Goal: Complete application form

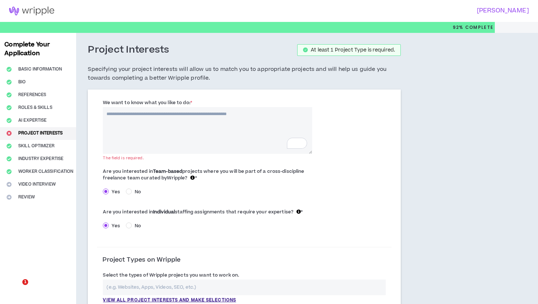
select select "*"
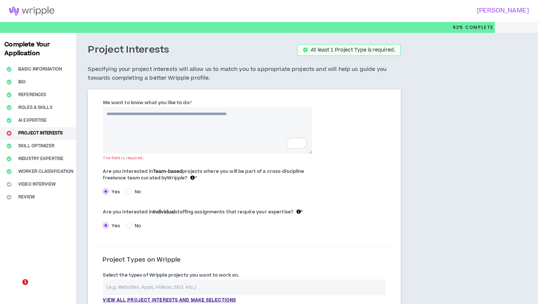
select select "*"
click at [187, 126] on textarea "We want to know what you like to do: *" at bounding box center [207, 130] width 209 height 47
click at [162, 125] on textarea "We want to know what you like to do: *" at bounding box center [207, 130] width 209 height 47
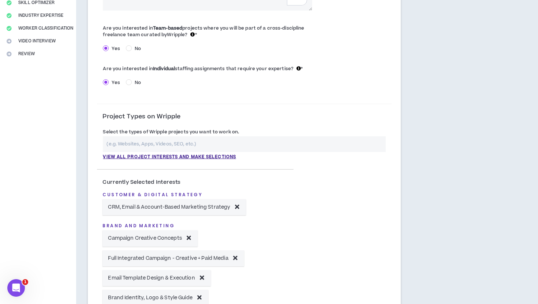
scroll to position [150, 0]
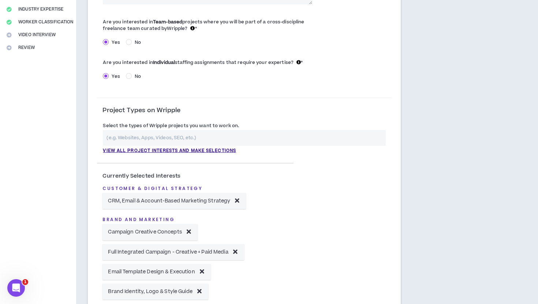
type textarea "**********"
click at [152, 137] on input "text" at bounding box center [244, 138] width 283 height 16
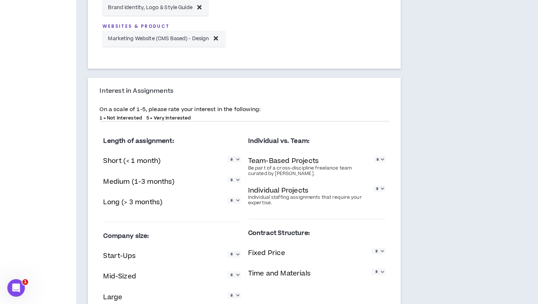
scroll to position [503, 0]
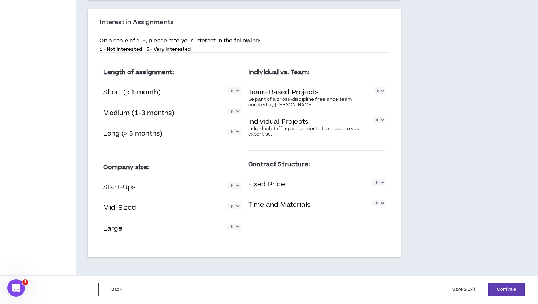
click at [493, 281] on div "Back Save & Exit Continue Save & Exit" at bounding box center [269, 290] width 538 height 29
click at [498, 287] on button "Continue" at bounding box center [506, 290] width 37 height 14
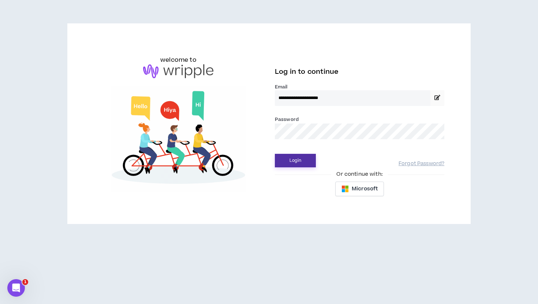
click at [296, 167] on button "Login" at bounding box center [295, 161] width 41 height 14
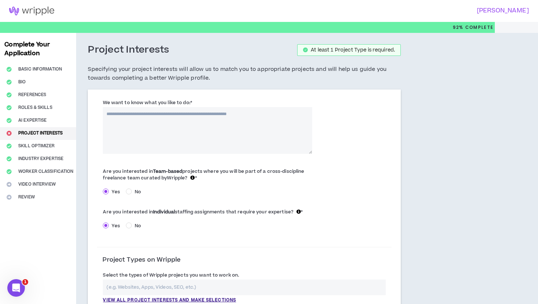
click at [171, 124] on textarea "We want to know what you like to do: *" at bounding box center [207, 130] width 209 height 47
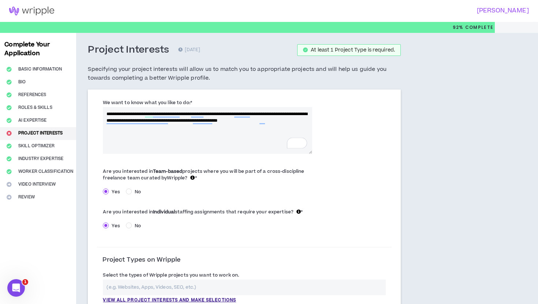
click at [301, 122] on textarea "**********" at bounding box center [207, 130] width 209 height 47
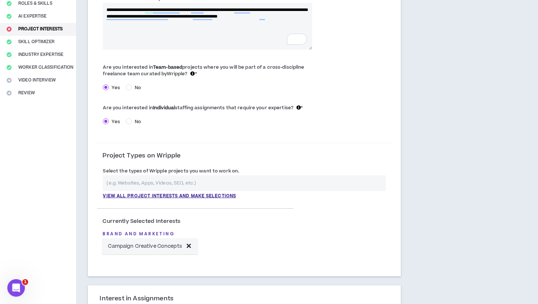
scroll to position [134, 0]
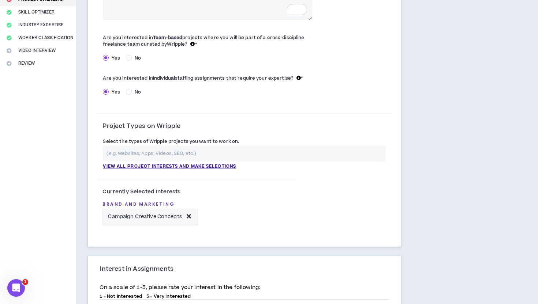
type textarea "**********"
click at [191, 153] on input "text" at bounding box center [244, 154] width 283 height 16
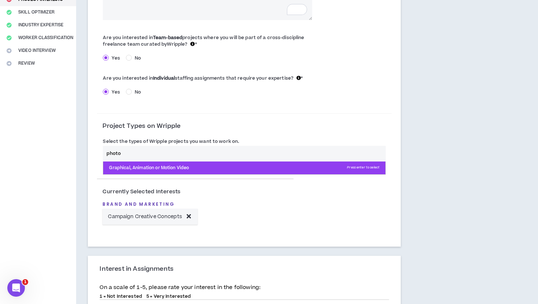
type input "photo"
click at [171, 169] on p "Graphical, Animation or Motion Video Press enter to select" at bounding box center [244, 168] width 282 height 13
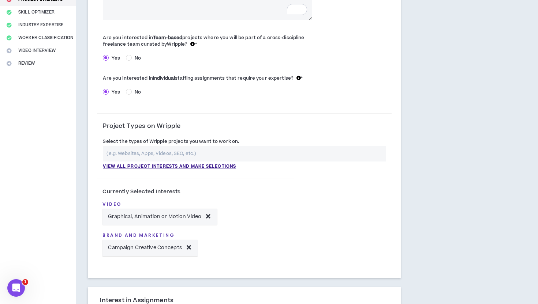
scroll to position [144, 0]
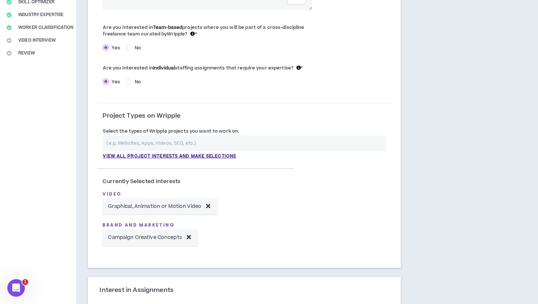
click at [210, 207] on icon at bounding box center [208, 206] width 4 height 6
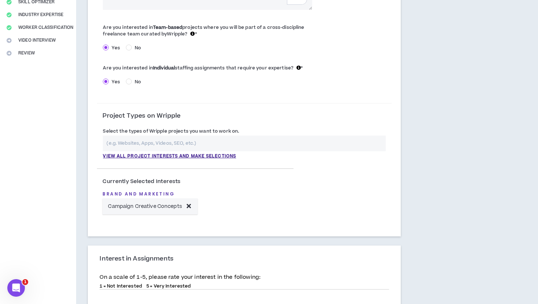
click at [168, 138] on input "text" at bounding box center [244, 144] width 283 height 16
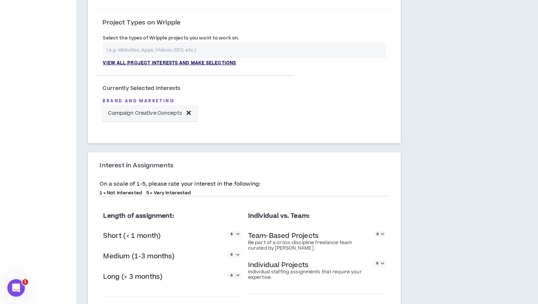
scroll to position [304, 0]
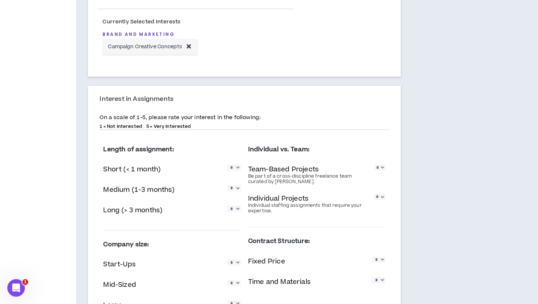
click at [236, 170] on select "* * * * *" at bounding box center [234, 168] width 14 height 6
click at [227, 165] on select "* * * * *" at bounding box center [234, 168] width 14 height 6
click at [236, 188] on select "* * * * *" at bounding box center [234, 188] width 14 height 6
select select "*"
click at [227, 186] on select "* * * * *" at bounding box center [234, 188] width 14 height 6
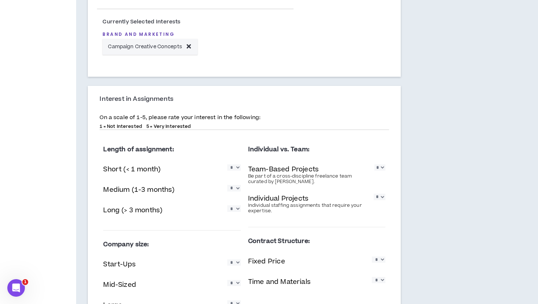
click at [235, 209] on select "* * * * *" at bounding box center [234, 209] width 14 height 6
select select "*"
click at [227, 206] on select "* * * * *" at bounding box center [234, 209] width 14 height 6
click at [234, 191] on select "* * * * *" at bounding box center [234, 188] width 14 height 6
select select "*"
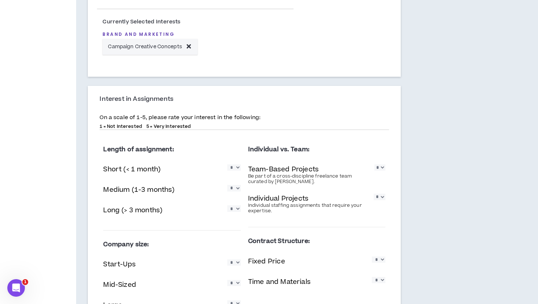
click at [227, 186] on select "* * * * *" at bounding box center [234, 188] width 14 height 6
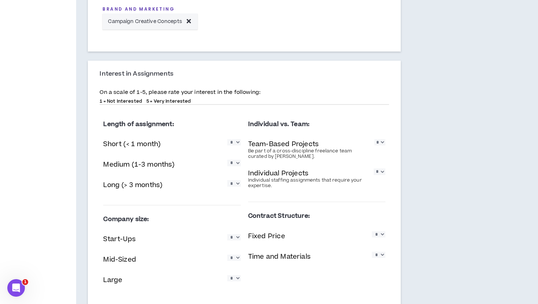
scroll to position [381, 0]
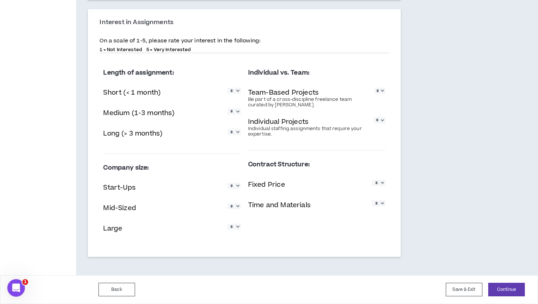
click at [236, 185] on select "* * * * *" at bounding box center [234, 186] width 14 height 6
select select "*"
click at [227, 183] on select "* * * * *" at bounding box center [234, 186] width 14 height 6
click at [236, 229] on select "* * * * *" at bounding box center [234, 227] width 14 height 6
select select "*"
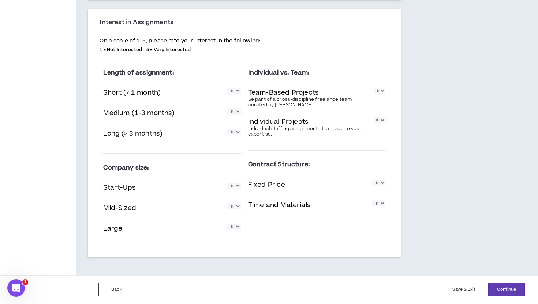
click at [227, 224] on select "* * * * *" at bounding box center [234, 227] width 14 height 6
click at [236, 209] on select "* * * * *" at bounding box center [234, 206] width 14 height 6
select select "*"
click at [227, 203] on select "* * * * *" at bounding box center [234, 206] width 14 height 6
click at [383, 91] on select "* * * * *" at bounding box center [379, 91] width 11 height 6
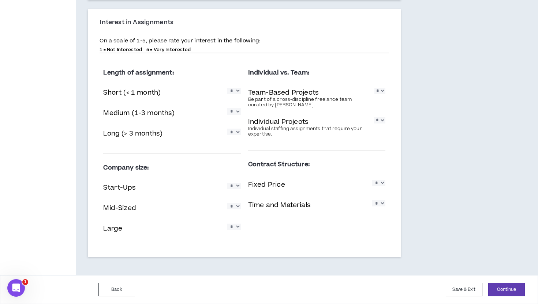
select select "*"
click at [374, 88] on select "* * * * *" at bounding box center [379, 91] width 11 height 6
click at [382, 119] on select "* * * * *" at bounding box center [380, 120] width 12 height 6
click at [374, 117] on select "* * * * *" at bounding box center [380, 120] width 12 height 6
click at [382, 121] on select "* * * * *" at bounding box center [380, 120] width 12 height 6
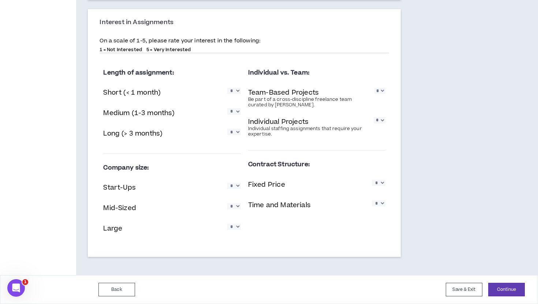
select select "*"
click at [374, 117] on select "* * * * *" at bounding box center [380, 120] width 12 height 6
click at [381, 181] on select "* * * * *" at bounding box center [379, 183] width 14 height 6
select select "*"
click at [372, 180] on select "* * * * *" at bounding box center [379, 183] width 14 height 6
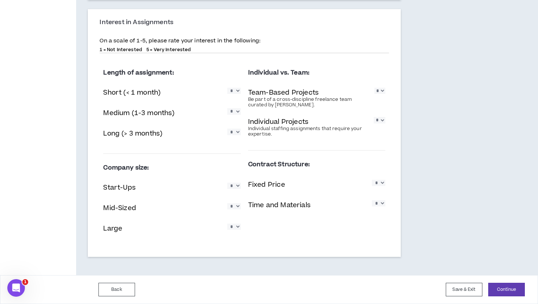
click at [379, 205] on select "* * * * *" at bounding box center [379, 204] width 14 height 6
select select "*"
click at [372, 201] on select "* * * * *" at bounding box center [379, 204] width 14 height 6
click at [348, 177] on div "Contract Structure: Fixed Price * * * * * Time and Materials * * * * *" at bounding box center [316, 188] width 137 height 63
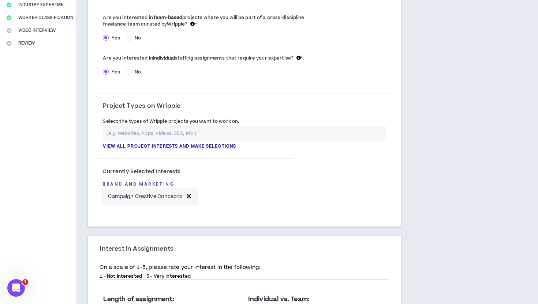
scroll to position [153, 0]
click at [255, 132] on input "text" at bounding box center [244, 135] width 283 height 16
click at [200, 147] on p "View all project interests and make selections" at bounding box center [169, 147] width 133 height 7
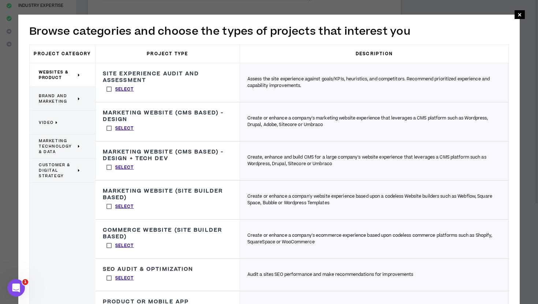
click at [74, 95] on span "Brand and Marketing" at bounding box center [57, 98] width 37 height 11
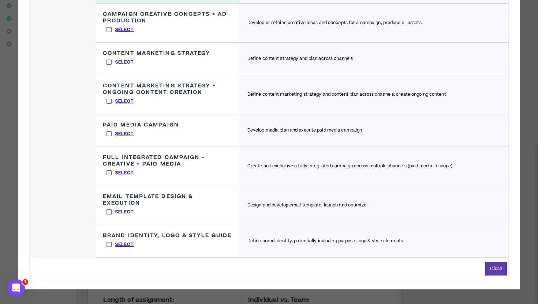
click at [109, 242] on label "Select" at bounding box center [120, 244] width 35 height 11
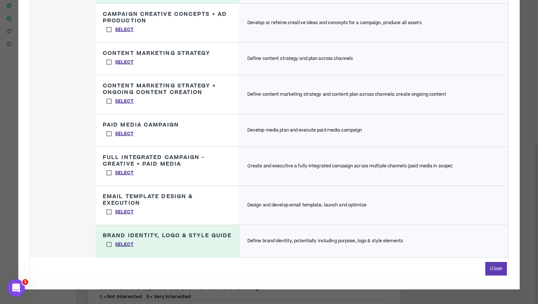
click at [108, 211] on label "Select" at bounding box center [120, 212] width 35 height 11
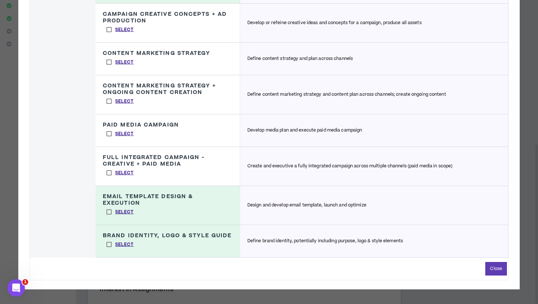
click at [108, 173] on label "Select" at bounding box center [120, 173] width 35 height 11
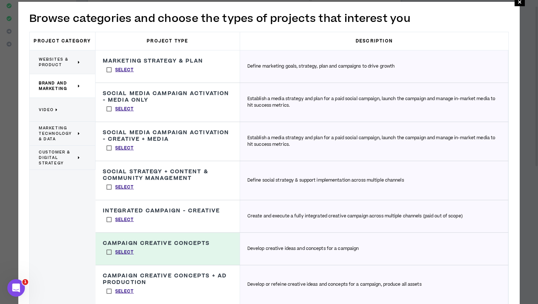
click at [54, 138] on span "Marketing Technology & Data" at bounding box center [57, 133] width 37 height 16
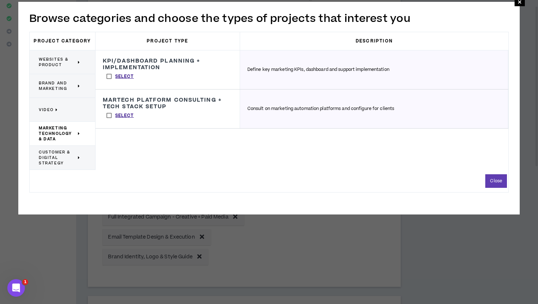
click at [55, 163] on span "Customer & Digital Strategy" at bounding box center [57, 158] width 37 height 16
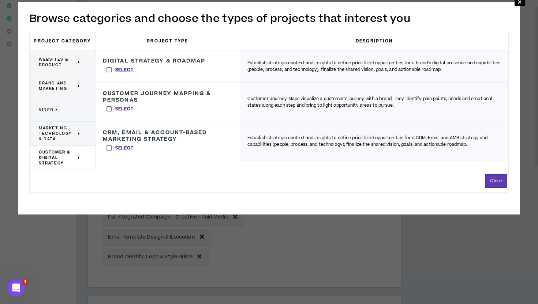
click at [63, 87] on span "Brand and Marketing" at bounding box center [57, 85] width 37 height 11
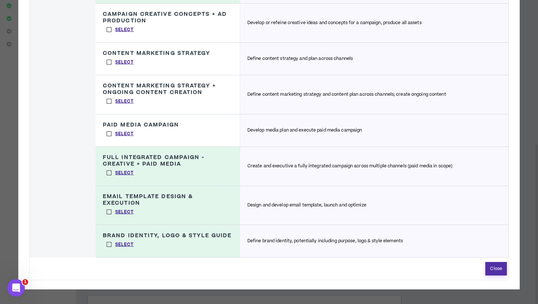
click at [494, 271] on button "Close" at bounding box center [496, 269] width 22 height 14
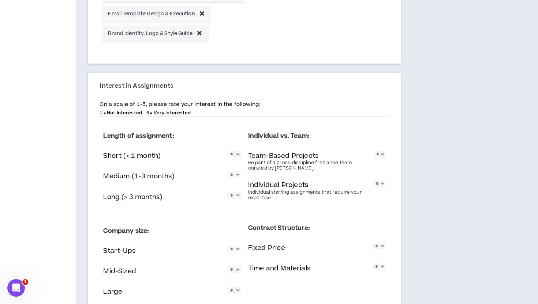
scroll to position [441, 0]
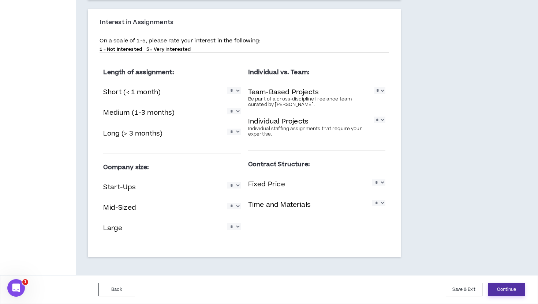
click at [506, 289] on button "Continue" at bounding box center [506, 290] width 37 height 14
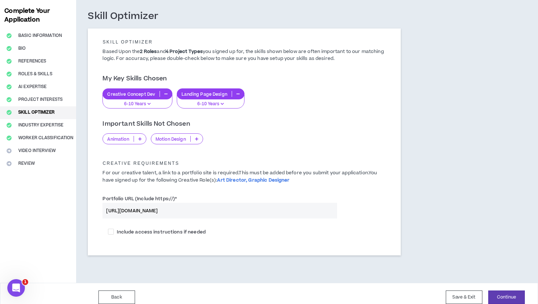
scroll to position [34, 0]
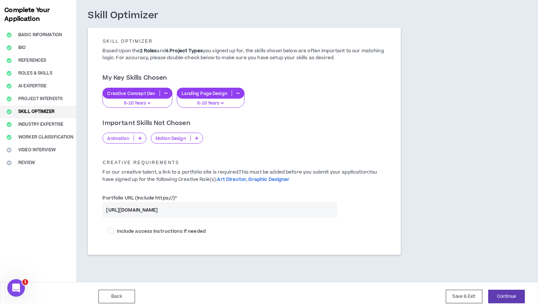
click at [139, 137] on icon at bounding box center [139, 138] width 3 height 4
click at [266, 116] on div "Important Skills Not Chosen Animation Motion Design" at bounding box center [244, 129] width 295 height 29
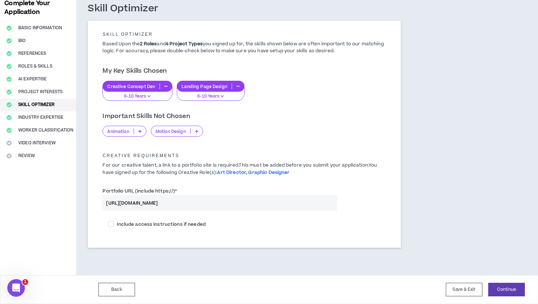
click at [141, 130] on icon at bounding box center [139, 132] width 3 height 4
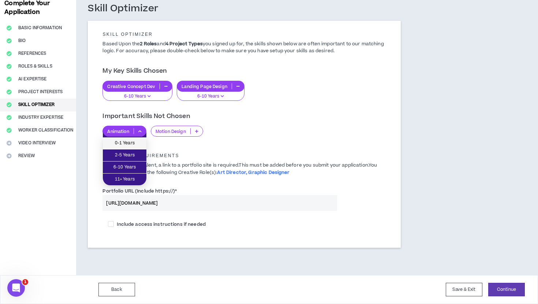
click at [135, 148] on li "0-1 Years" at bounding box center [125, 144] width 44 height 12
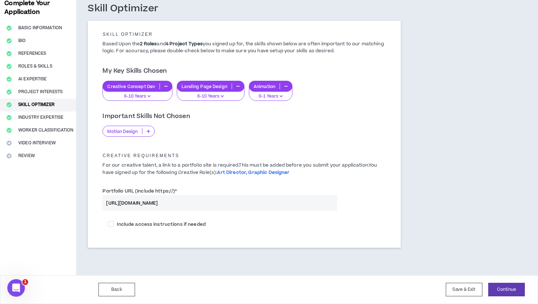
click at [152, 131] on p at bounding box center [148, 131] width 12 height 6
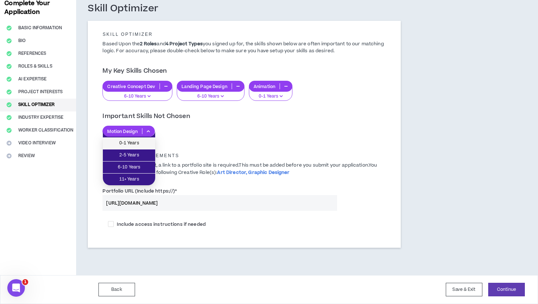
click at [143, 148] on li "0-1 Years" at bounding box center [129, 144] width 52 height 12
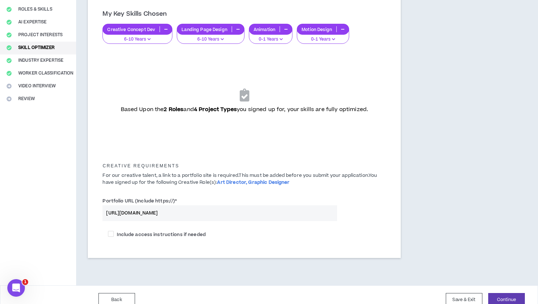
scroll to position [109, 0]
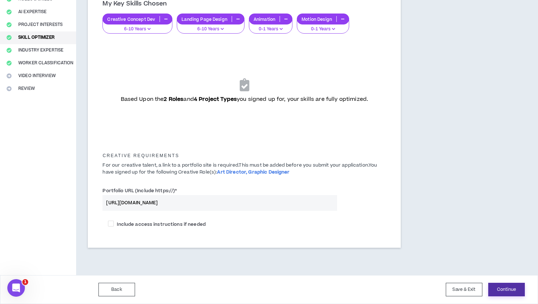
click at [513, 294] on button "Continue" at bounding box center [506, 290] width 37 height 14
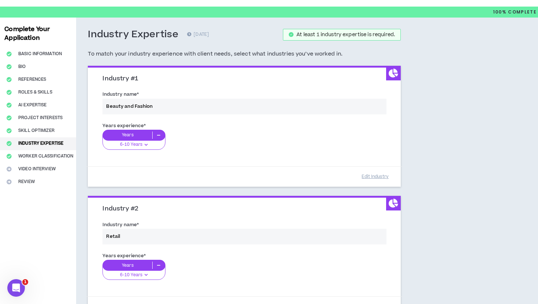
scroll to position [20, 0]
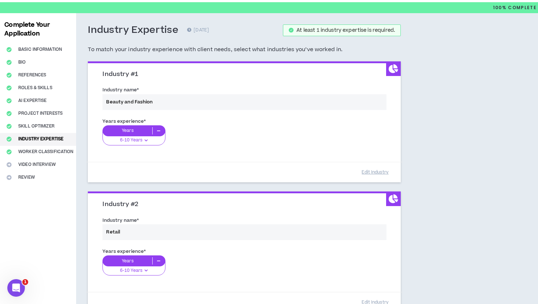
click at [157, 102] on div "Industry name * Beauty and Fashion" at bounding box center [244, 99] width 295 height 31
click at [158, 131] on div "Years experience * Years 6-10 Years 0-1 Years 2-5 Years 6-10 Years 11+ Years" at bounding box center [244, 136] width 295 height 41
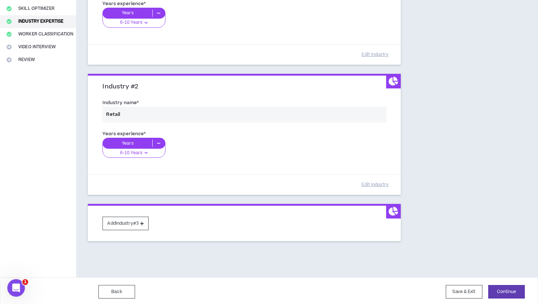
scroll to position [140, 0]
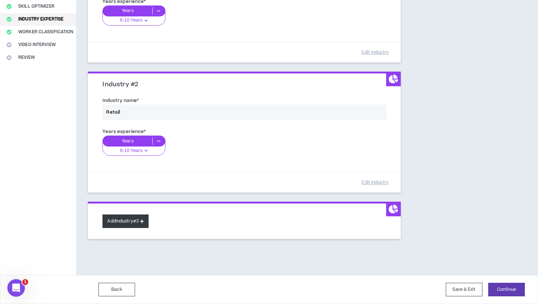
click at [146, 221] on button "Add Industry #3" at bounding box center [125, 222] width 46 height 14
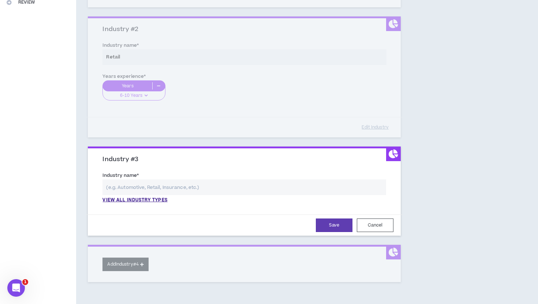
scroll to position [195, 0]
click at [157, 189] on input "text" at bounding box center [244, 187] width 284 height 16
click at [176, 182] on input "text" at bounding box center [244, 187] width 284 height 16
click at [154, 201] on p "View all industry types" at bounding box center [134, 200] width 65 height 7
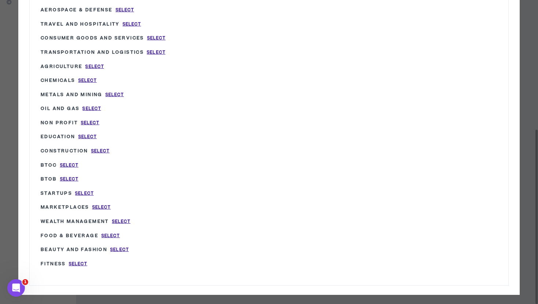
click at [524, 129] on div "Wripple Industry List × Industrial Equipment Select Gov’t / Public Sector Selec…" at bounding box center [269, 42] width 538 height 536
click at [519, 121] on div "Wripple Industry List × Industrial Equipment Select Gov’t / Public Sector Selec…" at bounding box center [268, 42] width 501 height 507
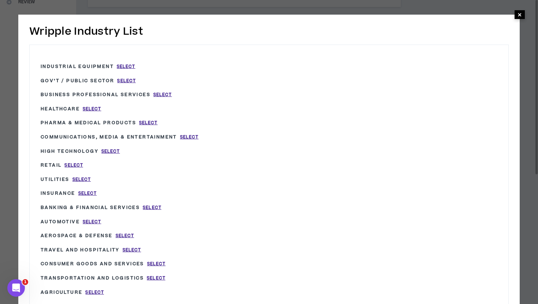
click at [518, 15] on span "×" at bounding box center [519, 14] width 4 height 9
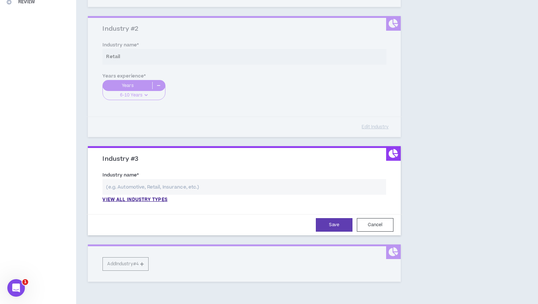
click at [424, 168] on div "Industry Expertise [DATE] At least 1 industry expertise is required. To match y…" at bounding box center [278, 78] width 404 height 481
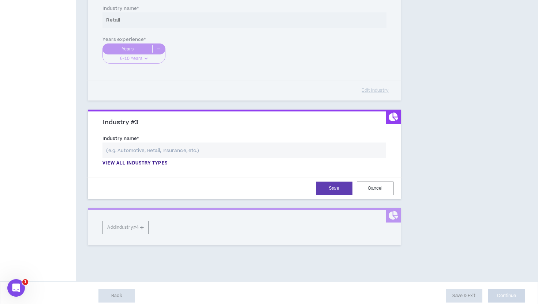
scroll to position [238, 0]
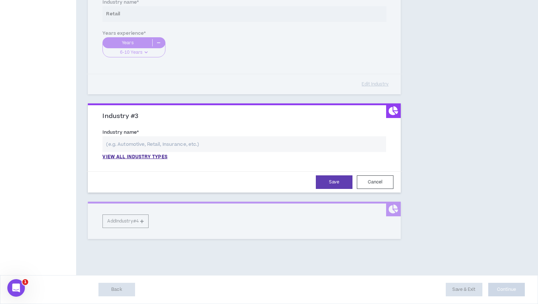
click at [493, 274] on div "Complete Your Application Basic Information Bio References Roles & Skills AI Ex…" at bounding box center [269, 35] width 538 height 481
click at [440, 166] on div "Industry Expertise [DATE] At least 1 industry expertise is required. To match y…" at bounding box center [278, 35] width 404 height 481
click at [442, 148] on div "Industry Expertise [DATE] At least 1 industry expertise is required. To match y…" at bounding box center [278, 35] width 404 height 481
click at [382, 180] on button "Cancel" at bounding box center [375, 183] width 37 height 14
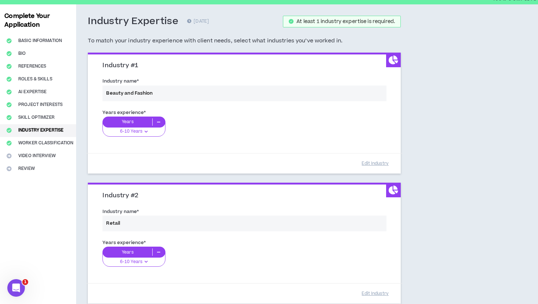
scroll to position [140, 0]
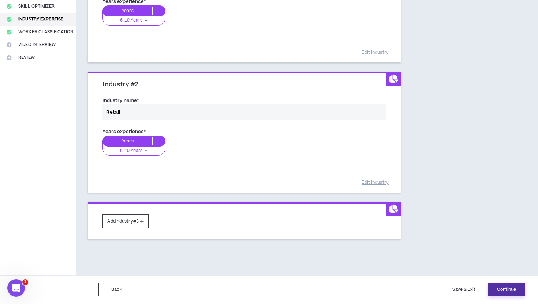
click at [503, 289] on button "Continue" at bounding box center [506, 290] width 37 height 14
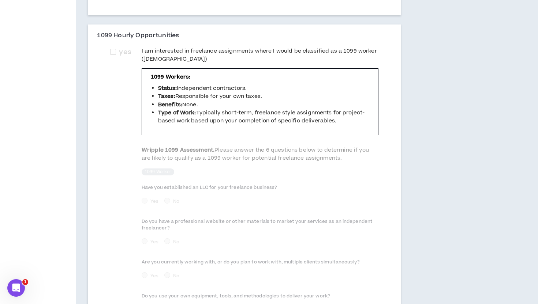
scroll to position [354, 0]
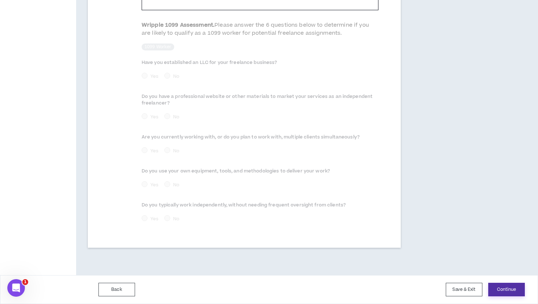
click at [509, 292] on button "Continue" at bounding box center [506, 290] width 37 height 14
